Goal: Task Accomplishment & Management: Manage account settings

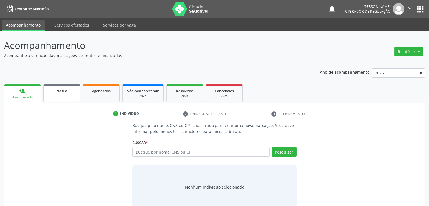
click at [64, 93] on span "Na fila" at bounding box center [61, 91] width 11 height 5
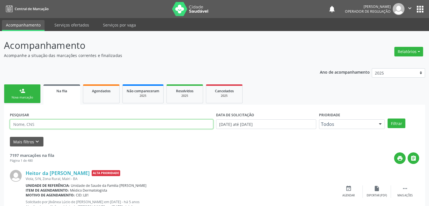
click at [99, 126] on input "text" at bounding box center [111, 124] width 203 height 10
click at [387, 118] on button "Filtrar" at bounding box center [396, 123] width 18 height 10
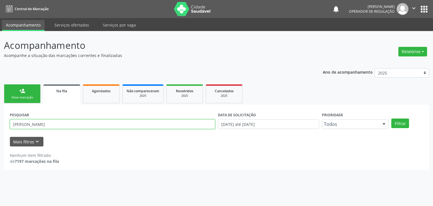
click at [44, 127] on input "[PERSON_NAME]" at bounding box center [112, 124] width 205 height 10
click at [391, 118] on button "Filtrar" at bounding box center [400, 123] width 18 height 10
drag, startPoint x: 51, startPoint y: 124, endPoint x: 0, endPoint y: 124, distance: 50.8
click at [0, 124] on div "Acompanhamento Acompanhe a situação das marcações correntes e finalizadas Relat…" at bounding box center [216, 118] width 433 height 175
click at [391, 118] on button "Filtrar" at bounding box center [400, 123] width 18 height 10
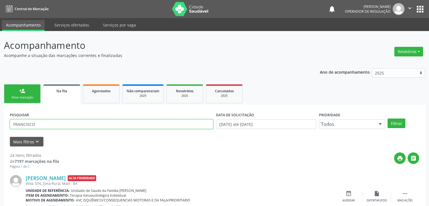
click at [79, 127] on input "FRANCISCO" at bounding box center [111, 124] width 203 height 10
click at [387, 118] on button "Filtrar" at bounding box center [396, 123] width 18 height 10
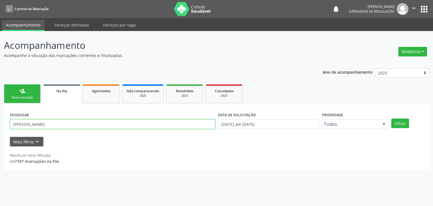
click at [71, 125] on input "[PERSON_NAME]" at bounding box center [112, 124] width 205 height 10
type input "F"
click at [391, 118] on button "Filtrar" at bounding box center [400, 123] width 18 height 10
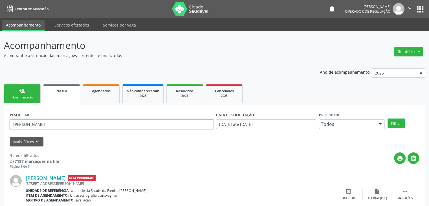
drag, startPoint x: 49, startPoint y: 123, endPoint x: 42, endPoint y: 124, distance: 6.8
click at [49, 123] on input "[PERSON_NAME]" at bounding box center [111, 124] width 203 height 10
click at [24, 124] on input "[PERSON_NAME]" at bounding box center [111, 124] width 203 height 10
click at [1, 125] on div "Acompanhamento Acompanhe a situação das marcações correntes e finalizadas Relat…" at bounding box center [214, 208] width 429 height 354
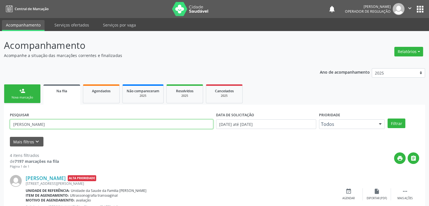
click at [54, 120] on input "[PERSON_NAME]" at bounding box center [111, 124] width 203 height 10
type input "N"
type input "[PERSON_NAME]"
click at [387, 118] on button "Filtrar" at bounding box center [396, 123] width 18 height 10
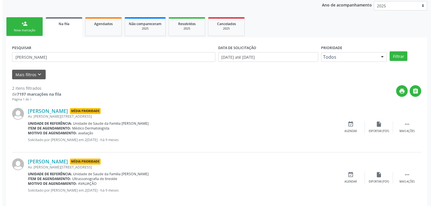
scroll to position [73, 0]
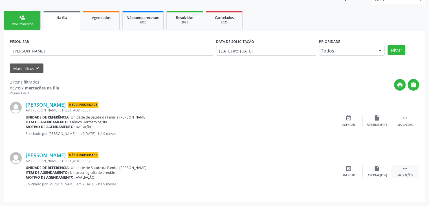
click at [410, 168] on div " Mais ações" at bounding box center [405, 171] width 28 height 12
click at [339, 169] on div "cancel Cancelar" at bounding box center [348, 171] width 28 height 12
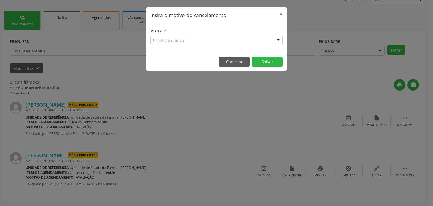
click at [175, 44] on div "Escolha o motivo" at bounding box center [216, 41] width 133 height 10
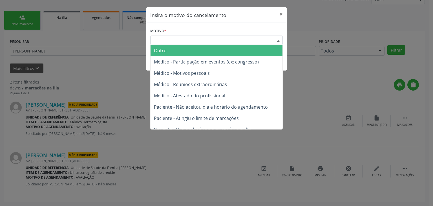
click at [175, 51] on span "Outro" at bounding box center [217, 50] width 132 height 11
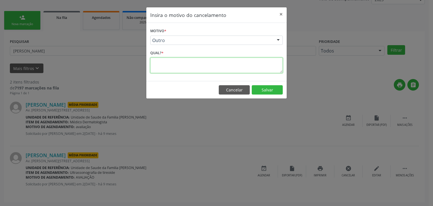
click at [184, 61] on textarea at bounding box center [216, 66] width 133 height 16
type textarea "EXAME REALIZADO"
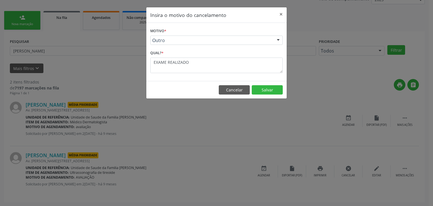
click at [263, 84] on footer "Cancelar Salvar" at bounding box center [216, 90] width 140 height 18
click at [263, 89] on button "Salvar" at bounding box center [267, 90] width 31 height 10
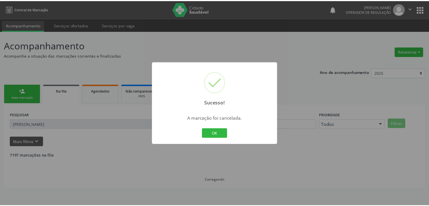
scroll to position [0, 0]
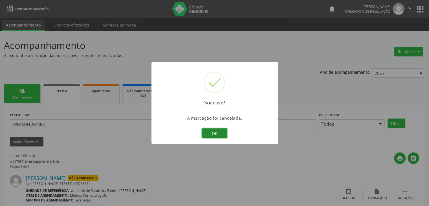
click at [217, 136] on button "OK" at bounding box center [214, 133] width 25 height 10
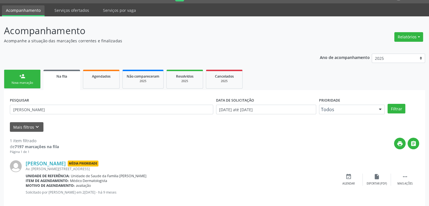
scroll to position [23, 0]
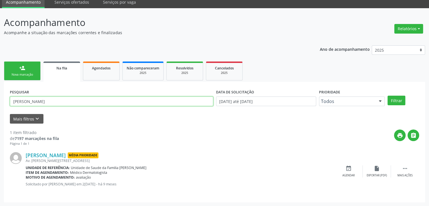
click at [82, 101] on input "[PERSON_NAME]" at bounding box center [111, 101] width 203 height 10
type input "D"
click at [387, 96] on button "Filtrar" at bounding box center [396, 101] width 18 height 10
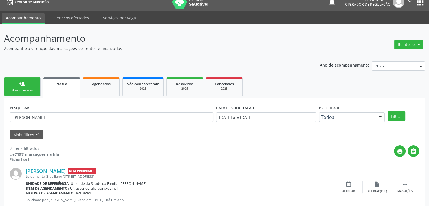
scroll to position [0, 0]
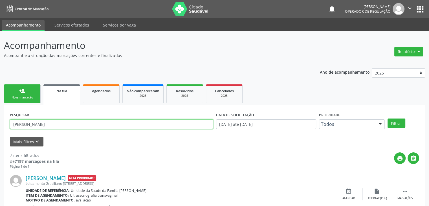
click at [60, 120] on input "[PERSON_NAME]" at bounding box center [111, 124] width 203 height 10
click at [387, 118] on button "Filtrar" at bounding box center [396, 123] width 18 height 10
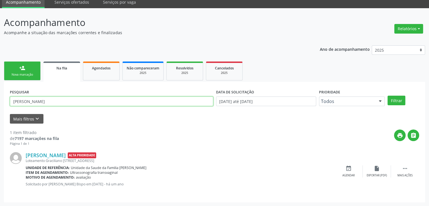
drag, startPoint x: 106, startPoint y: 104, endPoint x: 0, endPoint y: 106, distance: 106.0
click at [0, 106] on div "Acompanhamento Acompanhe a situação das marcações correntes e finalizadas Relat…" at bounding box center [214, 107] width 429 height 198
click at [387, 96] on button "Filtrar" at bounding box center [396, 101] width 18 height 10
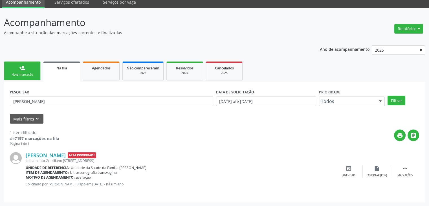
scroll to position [0, 0]
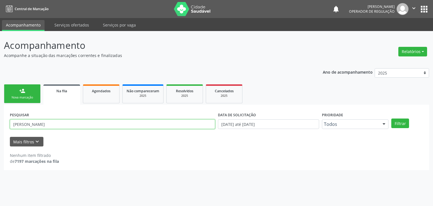
drag, startPoint x: 46, startPoint y: 125, endPoint x: 10, endPoint y: 127, distance: 35.9
click at [10, 127] on input "[PERSON_NAME]" at bounding box center [112, 124] width 205 height 10
click at [391, 118] on button "Filtrar" at bounding box center [400, 123] width 18 height 10
click at [80, 124] on input "[PERSON_NAME] SENA" at bounding box center [112, 124] width 205 height 10
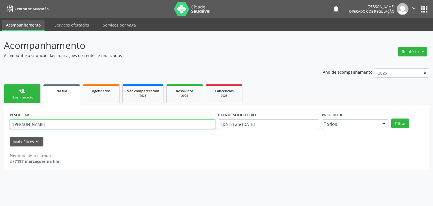
type input "[PERSON_NAME]"
click at [391, 118] on button "Filtrar" at bounding box center [400, 123] width 18 height 10
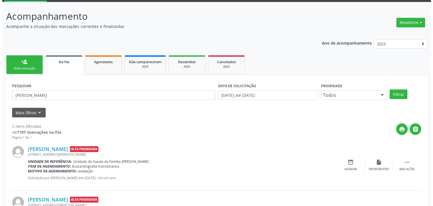
scroll to position [73, 0]
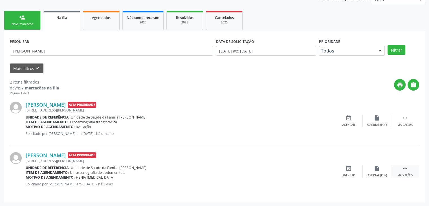
click at [400, 173] on div "Mais ações" at bounding box center [404, 175] width 15 height 4
click at [347, 175] on div "Cancelar" at bounding box center [348, 175] width 13 height 4
click at [351, 169] on icon "cancel" at bounding box center [348, 168] width 6 height 6
click at [349, 162] on div "[PERSON_NAME] Alta Prioridade [STREET_ADDRESS][PERSON_NAME] Unidade de referênc…" at bounding box center [214, 171] width 409 height 50
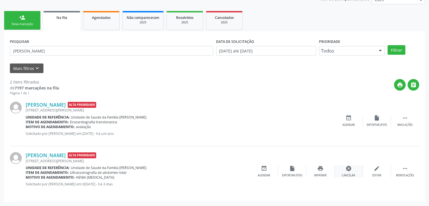
click at [347, 172] on div "cancel Cancelar" at bounding box center [348, 171] width 28 height 12
click at [346, 173] on div "Cancelar" at bounding box center [348, 175] width 13 height 4
click at [346, 173] on div "cancel Cancelar" at bounding box center [348, 171] width 28 height 12
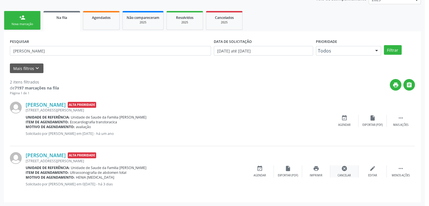
click at [346, 173] on div "Insira o motivo do cancelamento × Motivo * Escolha o motivo Outro Médico - Part…" at bounding box center [214, 103] width 429 height 206
click at [346, 172] on div "Insira o motivo do cancelamento × Motivo * Escolha o motivo Outro Médico - Part…" at bounding box center [216, 103] width 433 height 206
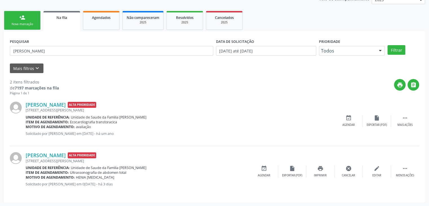
click at [346, 172] on div "cancel Cancelar" at bounding box center [348, 171] width 28 height 12
click at [347, 169] on icon "cancel" at bounding box center [348, 168] width 6 height 6
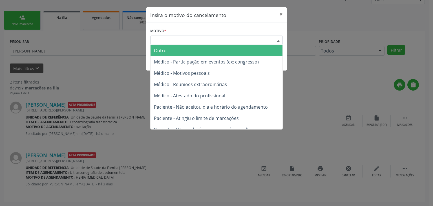
click at [207, 41] on div "Escolha o motivo" at bounding box center [216, 41] width 133 height 10
click at [186, 51] on span "Outro" at bounding box center [217, 50] width 132 height 11
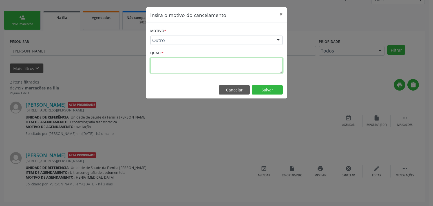
click at [180, 62] on textarea at bounding box center [216, 66] width 133 height 16
type textarea "EXAME REALIZADO"
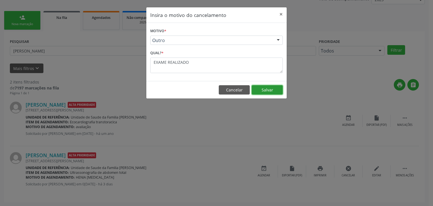
click at [272, 92] on button "Salvar" at bounding box center [267, 90] width 31 height 10
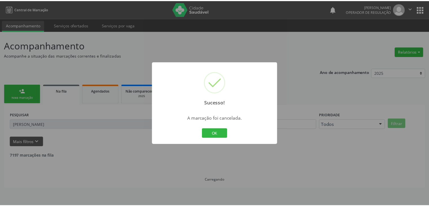
scroll to position [0, 0]
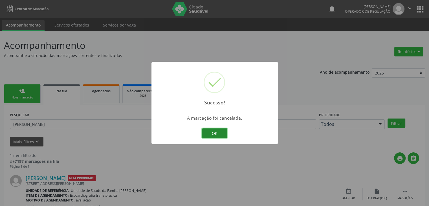
click at [222, 135] on button "OK" at bounding box center [214, 133] width 25 height 10
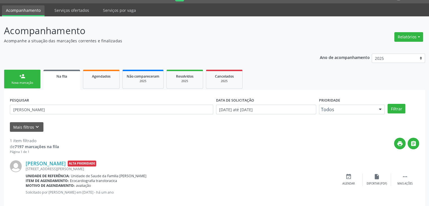
scroll to position [23, 0]
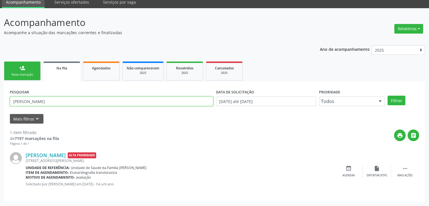
click at [83, 102] on input "[PERSON_NAME]" at bounding box center [111, 101] width 203 height 10
drag, startPoint x: 79, startPoint y: 101, endPoint x: 0, endPoint y: 109, distance: 79.0
click at [0, 109] on div "Acompanhamento Acompanhe a situação das marcações correntes e finalizadas Relat…" at bounding box center [214, 107] width 429 height 198
click at [387, 96] on button "Filtrar" at bounding box center [396, 101] width 18 height 10
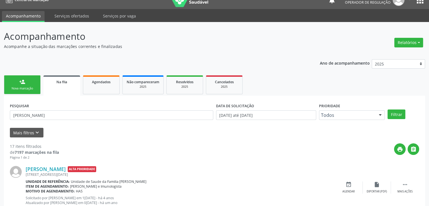
scroll to position [0, 0]
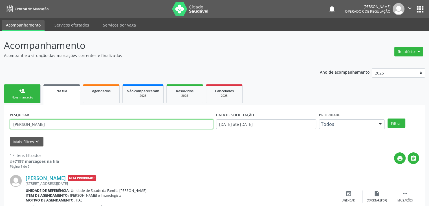
click at [85, 125] on input "[PERSON_NAME]" at bounding box center [111, 124] width 203 height 10
click at [387, 118] on button "Filtrar" at bounding box center [396, 123] width 18 height 10
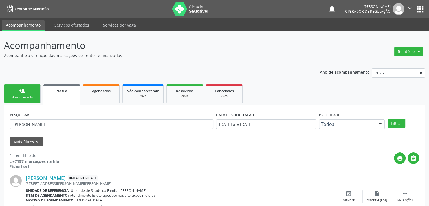
scroll to position [28, 0]
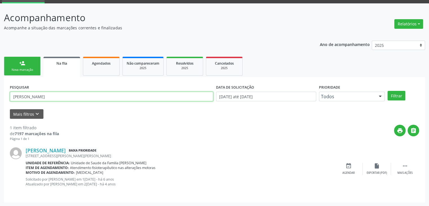
click at [80, 93] on input "[PERSON_NAME]" at bounding box center [111, 97] width 203 height 10
type input "M"
click at [387, 91] on button "Filtrar" at bounding box center [396, 96] width 18 height 10
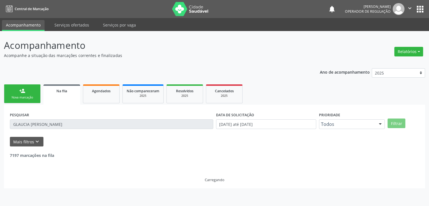
scroll to position [0, 0]
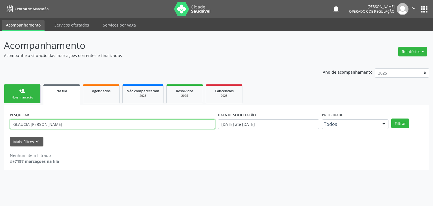
click at [52, 127] on input "GLAUCIA [PERSON_NAME]" at bounding box center [112, 124] width 205 height 10
type input "G"
type input "JULIANE"
click at [391, 118] on button "Filtrar" at bounding box center [400, 123] width 18 height 10
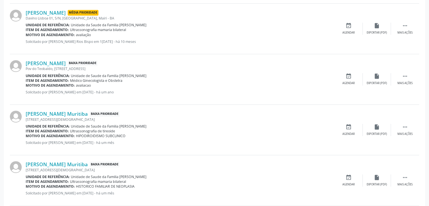
scroll to position [335, 0]
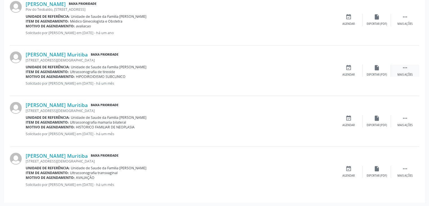
click at [409, 69] on div " Mais ações" at bounding box center [405, 71] width 28 height 12
click at [323, 66] on icon "print" at bounding box center [320, 68] width 6 height 6
click at [353, 73] on div "Cancelar" at bounding box center [348, 75] width 13 height 4
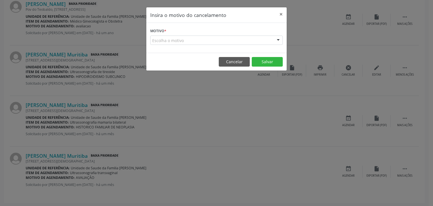
click at [206, 37] on div "Escolha o motivo" at bounding box center [216, 41] width 133 height 10
click at [173, 41] on div "Escolha o motivo" at bounding box center [216, 41] width 133 height 10
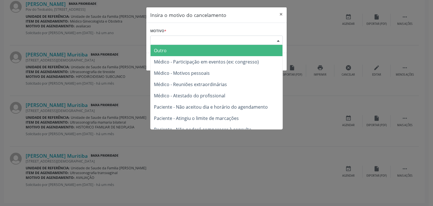
click at [171, 49] on span "Outro" at bounding box center [217, 50] width 132 height 11
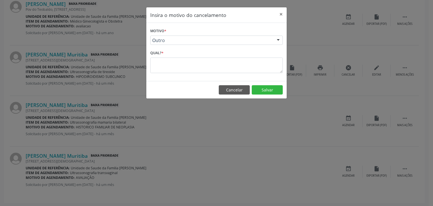
click at [171, 66] on textarea at bounding box center [216, 66] width 133 height 16
click at [171, 73] on div "Motivo * Outro Outro Médico - Participação em eventos (ex: congresso) Médico - …" at bounding box center [216, 52] width 140 height 58
click at [171, 67] on textarea at bounding box center [216, 66] width 133 height 16
click at [281, 13] on button "×" at bounding box center [280, 14] width 11 height 14
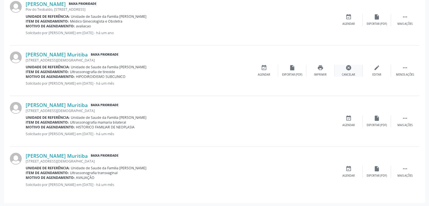
click at [347, 71] on div "cancel Cancelar" at bounding box center [348, 71] width 28 height 12
click at [344, 74] on div "Cancelar" at bounding box center [348, 75] width 13 height 4
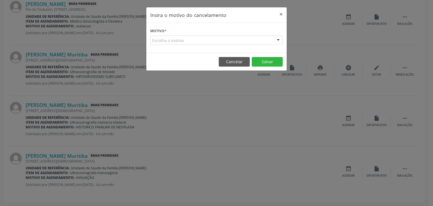
click at [182, 36] on div "Escolha o motivo" at bounding box center [216, 41] width 133 height 10
click at [180, 43] on div "Escolha o motivo" at bounding box center [216, 41] width 133 height 10
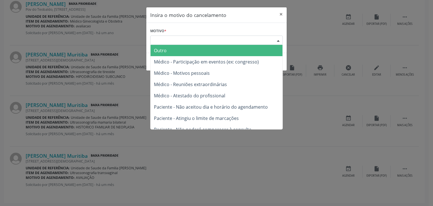
click at [179, 46] on span "Outro" at bounding box center [217, 50] width 132 height 11
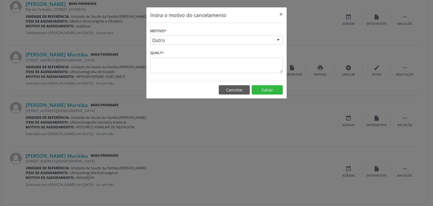
click at [172, 63] on textarea at bounding box center [216, 66] width 133 height 16
click at [280, 17] on button "×" at bounding box center [280, 14] width 11 height 14
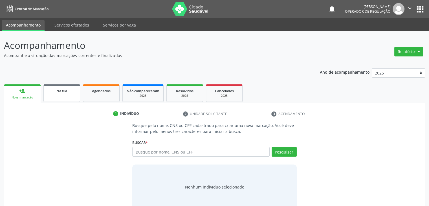
click at [44, 96] on link "Na fila" at bounding box center [61, 92] width 37 height 17
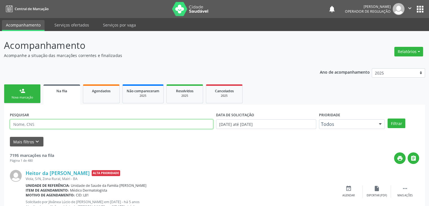
click at [199, 123] on input "text" at bounding box center [111, 124] width 203 height 10
type input "JULIANE SANTANA"
click at [387, 118] on button "Filtrar" at bounding box center [396, 123] width 18 height 10
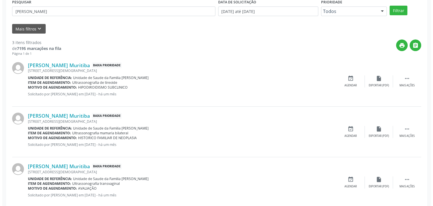
scroll to position [124, 0]
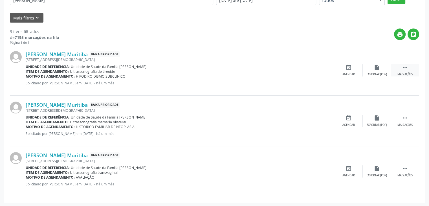
click at [400, 71] on div " Mais ações" at bounding box center [405, 70] width 28 height 12
click at [353, 68] on div "cancel Cancelar" at bounding box center [348, 70] width 28 height 12
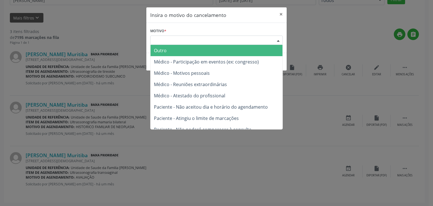
click at [216, 38] on div "Escolha o motivo" at bounding box center [216, 41] width 133 height 10
click at [191, 49] on span "Outro" at bounding box center [217, 50] width 132 height 11
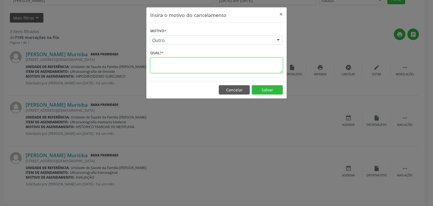
click at [182, 61] on textarea at bounding box center [216, 66] width 133 height 16
type textarea "EXAME REALIZADO"
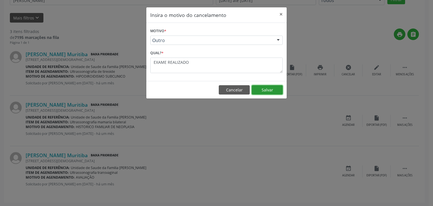
click at [258, 87] on button "Salvar" at bounding box center [267, 90] width 31 height 10
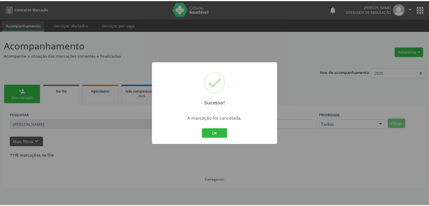
scroll to position [0, 0]
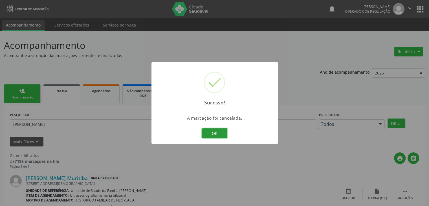
click at [219, 132] on button "OK" at bounding box center [214, 133] width 25 height 10
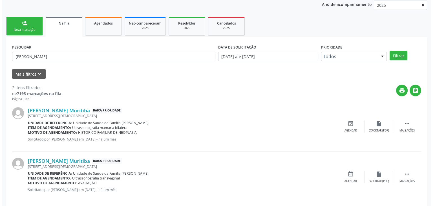
scroll to position [73, 0]
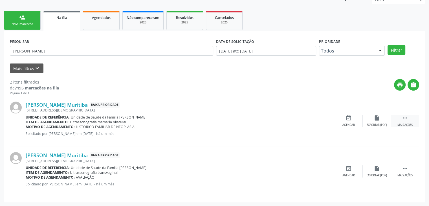
click at [405, 118] on icon "" at bounding box center [405, 118] width 6 height 6
click at [340, 120] on div "cancel Cancelar" at bounding box center [348, 121] width 28 height 12
click at [348, 116] on icon "cancel" at bounding box center [348, 118] width 6 height 6
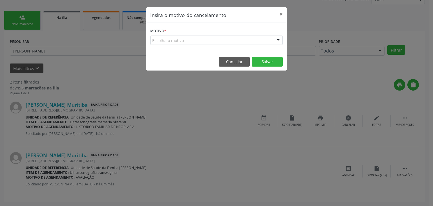
click at [243, 42] on div "Escolha o motivo" at bounding box center [216, 41] width 133 height 10
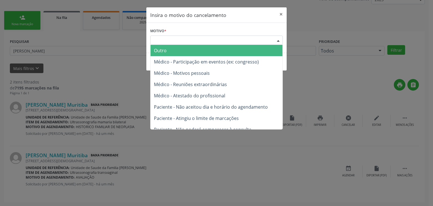
click at [221, 46] on span "Outro" at bounding box center [217, 50] width 132 height 11
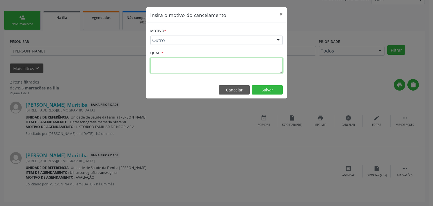
click at [201, 61] on textarea at bounding box center [216, 66] width 133 height 16
type textarea "EXAME REALIZADO"
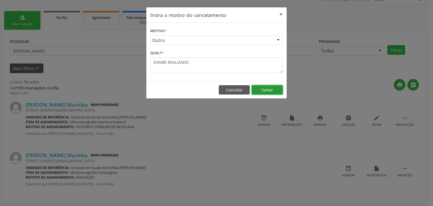
click at [264, 91] on button "Salvar" at bounding box center [267, 90] width 31 height 10
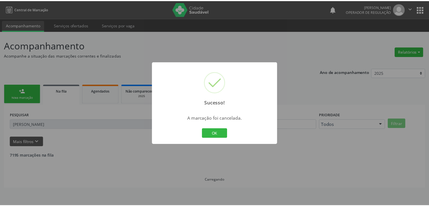
scroll to position [0, 0]
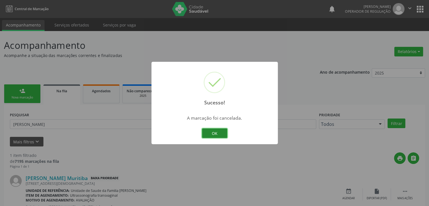
click at [220, 131] on button "OK" at bounding box center [214, 133] width 25 height 10
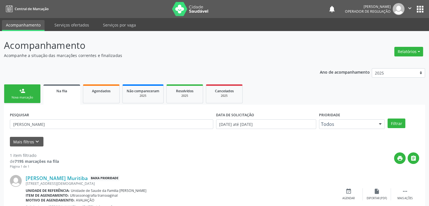
scroll to position [23, 0]
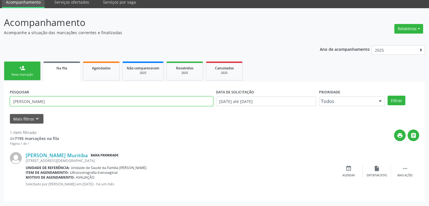
click at [93, 103] on input "JULIANE SANTANA" at bounding box center [111, 101] width 203 height 10
type input "J"
type input "JUSTINIANO MOREIRA"
click at [387, 96] on button "Filtrar" at bounding box center [396, 101] width 18 height 10
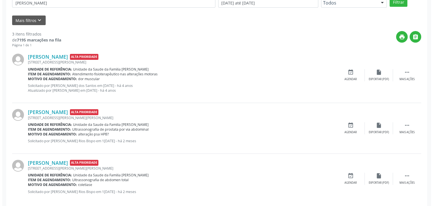
scroll to position [129, 0]
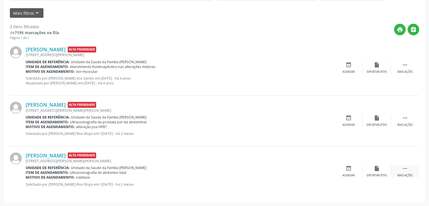
click at [407, 173] on div "Mais ações" at bounding box center [404, 175] width 15 height 4
click at [244, 149] on div "Justiniano Moreira da Silva Alta Prioridade Rua Pedro Celestino, 22, Bonsucesso…" at bounding box center [214, 171] width 409 height 50
click at [341, 174] on div "cancel Cancelar" at bounding box center [348, 171] width 28 height 12
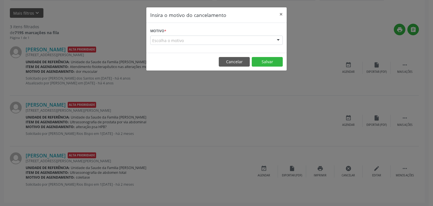
click at [172, 41] on div "Escolha o motivo" at bounding box center [216, 41] width 133 height 10
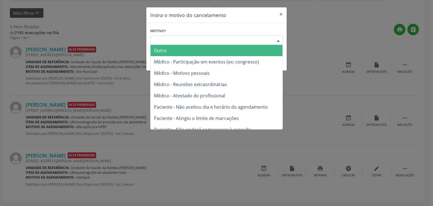
click at [172, 52] on span "Outro" at bounding box center [217, 50] width 132 height 11
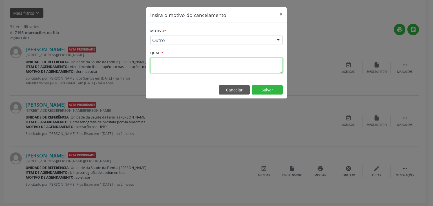
click at [170, 62] on textarea at bounding box center [216, 66] width 133 height 16
type textarea "EXAME REALIZADO"
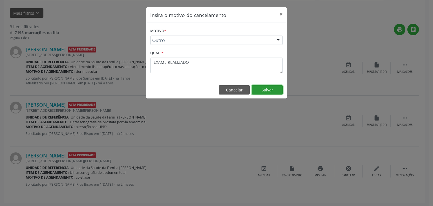
click at [262, 87] on button "Salvar" at bounding box center [267, 90] width 31 height 10
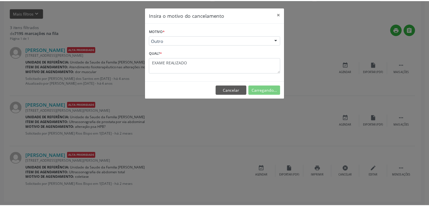
scroll to position [0, 0]
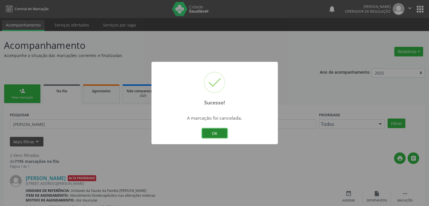
click at [223, 133] on button "OK" at bounding box center [214, 133] width 25 height 10
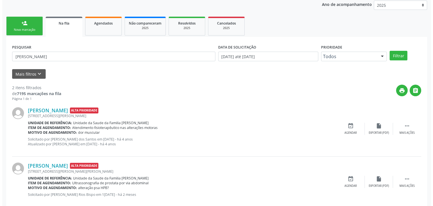
scroll to position [78, 0]
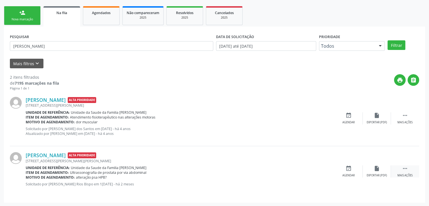
click at [400, 171] on div " Mais ações" at bounding box center [405, 171] width 28 height 12
click at [395, 170] on div " Mais ações" at bounding box center [405, 171] width 28 height 12
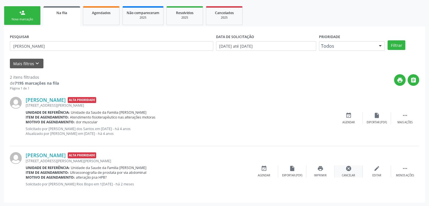
click at [343, 172] on div "cancel Cancelar" at bounding box center [348, 171] width 28 height 12
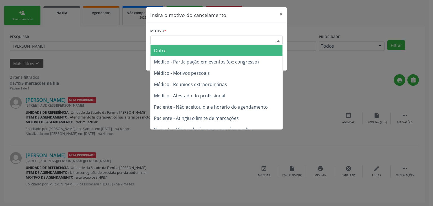
click at [201, 37] on div "Escolha o motivo" at bounding box center [216, 41] width 133 height 10
click at [187, 49] on span "Outro" at bounding box center [217, 50] width 132 height 11
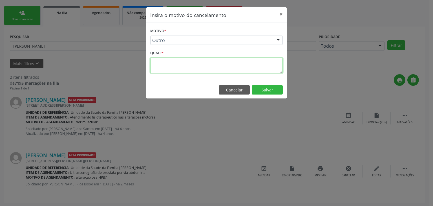
click at [183, 58] on textarea at bounding box center [216, 66] width 133 height 16
type textarea "EXAME REALIZADO"
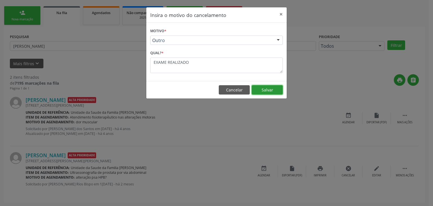
click at [271, 94] on button "Salvar" at bounding box center [267, 90] width 31 height 10
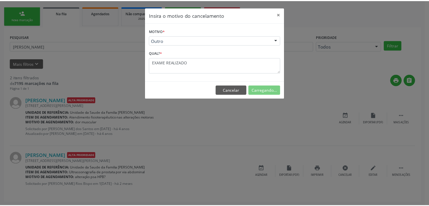
scroll to position [0, 0]
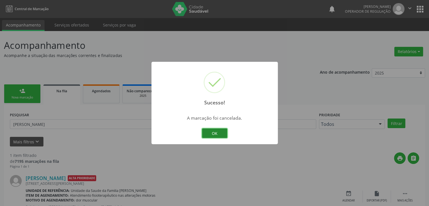
click at [221, 135] on button "OK" at bounding box center [214, 133] width 25 height 10
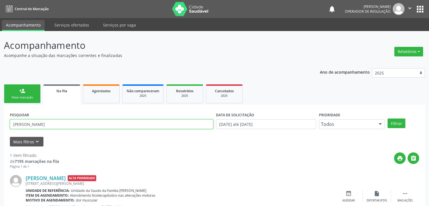
click at [77, 124] on input "JUSTINIANO MOREIRA" at bounding box center [111, 124] width 203 height 10
type input "J"
click at [387, 118] on button "Filtrar" at bounding box center [396, 123] width 18 height 10
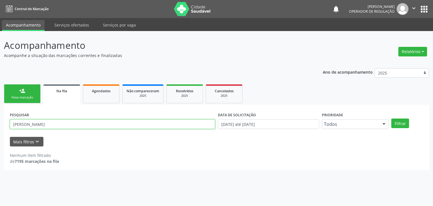
click at [71, 125] on input "CLERISTON SOUZA" at bounding box center [112, 124] width 205 height 10
type input "C"
type input "IRANILDES SANTANA"
click at [391, 118] on button "Filtrar" at bounding box center [400, 123] width 18 height 10
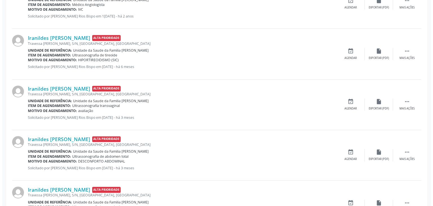
scroll to position [326, 0]
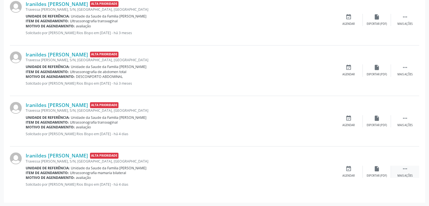
click at [407, 171] on icon "" at bounding box center [405, 169] width 6 height 6
click at [354, 174] on div "Cancelar" at bounding box center [348, 176] width 13 height 4
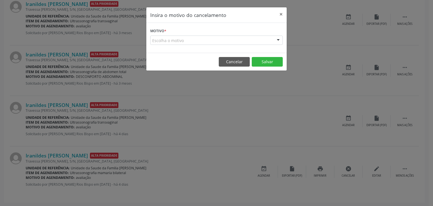
click at [174, 41] on div "Escolha o motivo" at bounding box center [216, 41] width 133 height 10
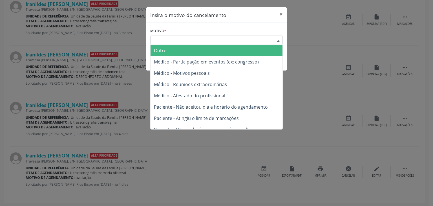
click at [171, 51] on span "Outro" at bounding box center [217, 50] width 132 height 11
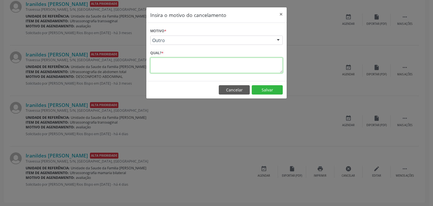
click at [173, 69] on textarea at bounding box center [216, 66] width 133 height 16
type textarea "EXAME REALIZADO"
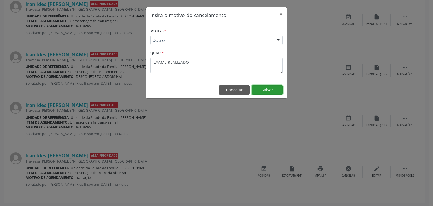
click at [275, 90] on button "Salvar" at bounding box center [267, 90] width 31 height 10
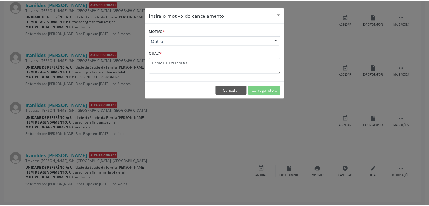
scroll to position [0, 0]
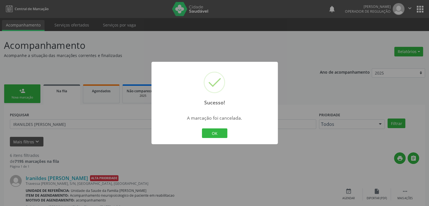
click at [214, 140] on div "Sucesso! × A marcação foi cancelada. OK Cancel" at bounding box center [214, 103] width 126 height 82
click at [215, 135] on button "OK" at bounding box center [214, 133] width 25 height 10
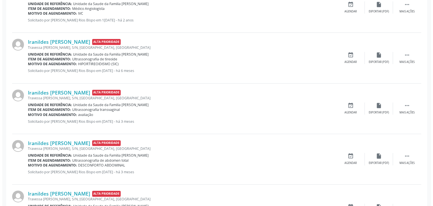
scroll to position [275, 0]
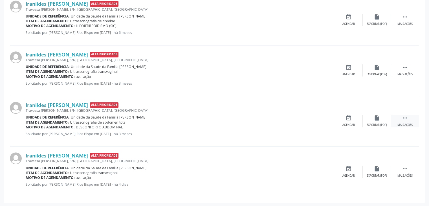
click at [404, 118] on icon "" at bounding box center [405, 118] width 6 height 6
click at [354, 121] on div "cancel Cancelar" at bounding box center [348, 121] width 28 height 12
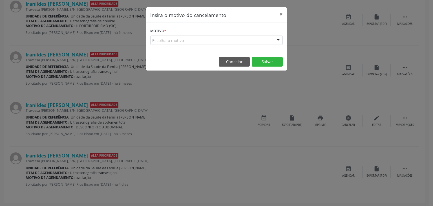
click at [212, 41] on div "Escolha o motivo" at bounding box center [216, 41] width 133 height 10
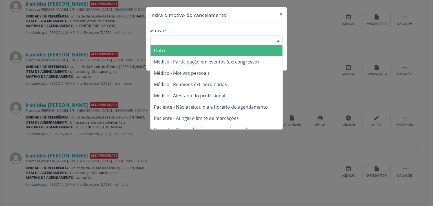
click at [185, 47] on span "Outro" at bounding box center [217, 50] width 132 height 11
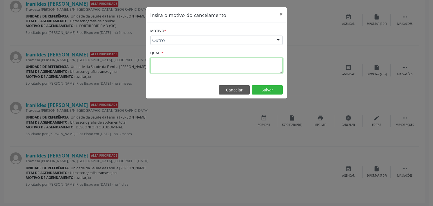
click at [176, 65] on textarea at bounding box center [216, 66] width 133 height 16
type textarea "EXAME REALIZADO"
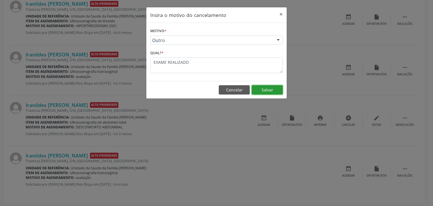
click at [277, 87] on button "Salvar" at bounding box center [267, 90] width 31 height 10
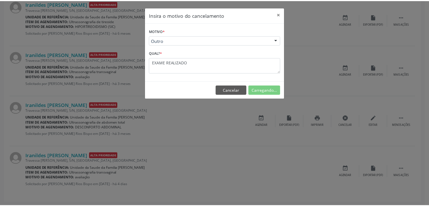
scroll to position [0, 0]
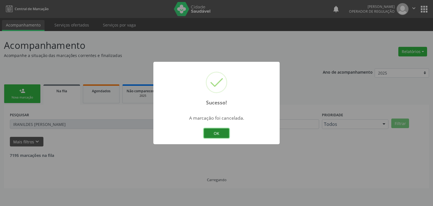
click at [216, 135] on button "OK" at bounding box center [216, 133] width 25 height 10
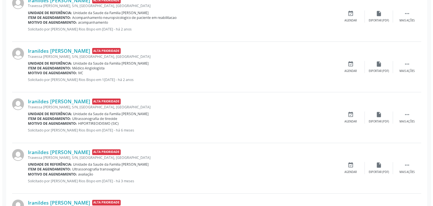
scroll to position [225, 0]
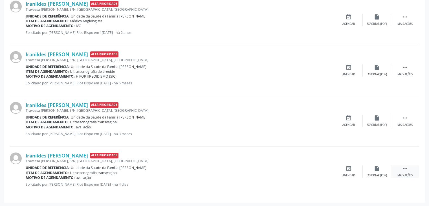
click at [398, 175] on div "Mais ações" at bounding box center [404, 175] width 15 height 4
click at [341, 170] on div "cancel Cancelar" at bounding box center [348, 171] width 28 height 12
click at [350, 176] on div "Cancelar" at bounding box center [348, 175] width 13 height 4
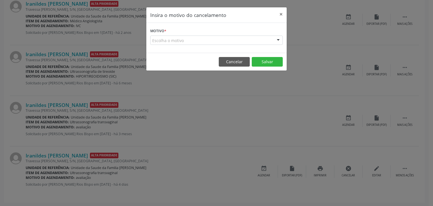
click at [182, 39] on div "Escolha o motivo" at bounding box center [216, 41] width 133 height 10
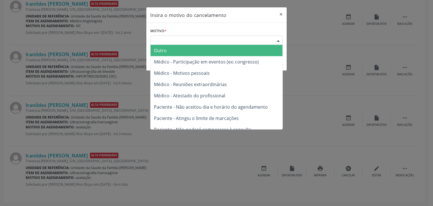
click at [181, 49] on span "Outro" at bounding box center [217, 50] width 132 height 11
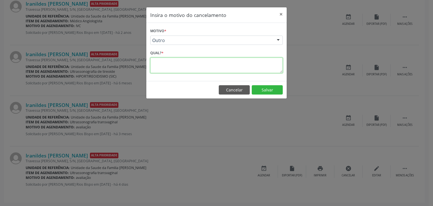
click at [175, 60] on textarea at bounding box center [216, 66] width 133 height 16
type textarea "EXAME REALIZADO"
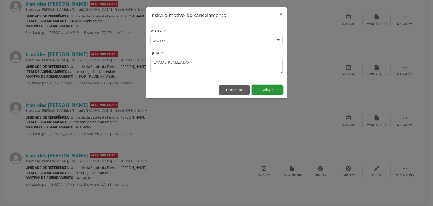
click at [270, 93] on button "Salvar" at bounding box center [267, 90] width 31 height 10
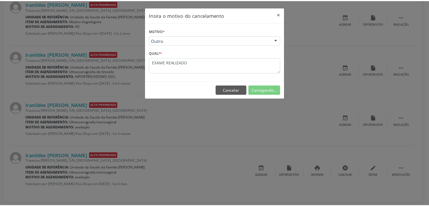
scroll to position [0, 0]
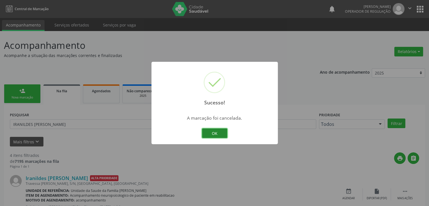
click at [214, 136] on button "OK" at bounding box center [214, 133] width 25 height 10
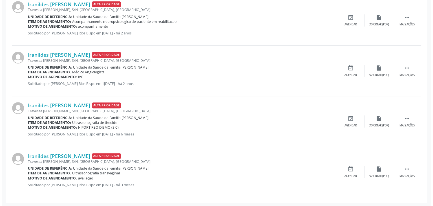
scroll to position [174, 0]
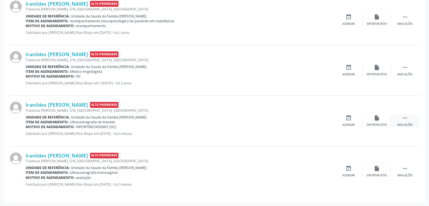
click at [400, 124] on div "Mais ações" at bounding box center [404, 125] width 15 height 4
click at [357, 120] on div "cancel Cancelar" at bounding box center [348, 121] width 28 height 12
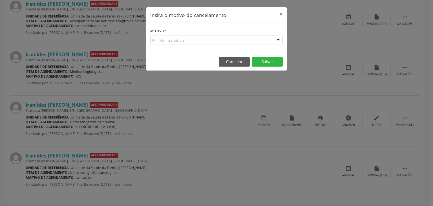
click at [174, 40] on div "Escolha o motivo" at bounding box center [216, 41] width 133 height 10
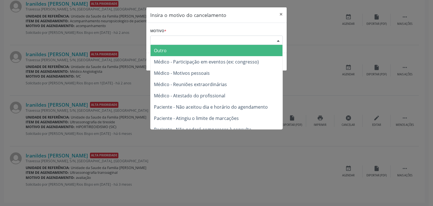
click at [174, 40] on div "Escolha o motivo" at bounding box center [216, 41] width 133 height 10
click at [175, 53] on span "Outro" at bounding box center [217, 50] width 132 height 11
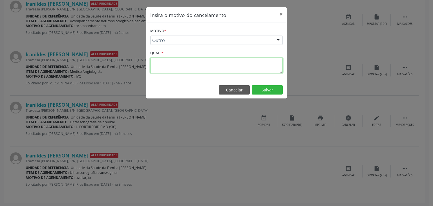
click at [172, 66] on textarea at bounding box center [216, 66] width 133 height 16
type textarea "EXAME REALIZADO"
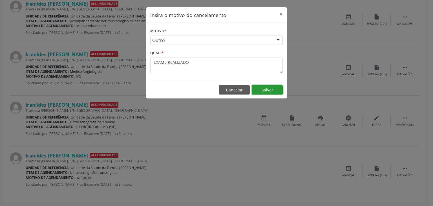
click at [261, 92] on button "Salvar" at bounding box center [267, 90] width 31 height 10
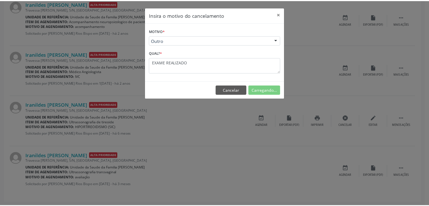
scroll to position [0, 0]
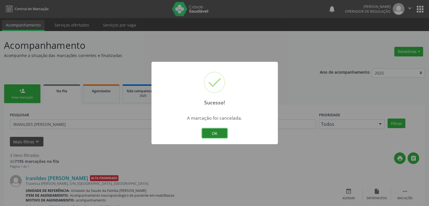
click at [218, 130] on button "OK" at bounding box center [214, 133] width 25 height 10
